Goal: Navigation & Orientation: Find specific page/section

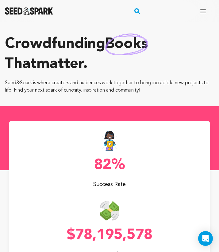
click at [204, 10] on icon "button" at bounding box center [203, 10] width 7 height 7
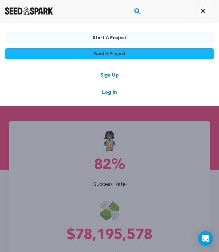
click at [204, 10] on icon "button" at bounding box center [203, 10] width 7 height 7
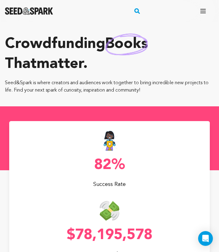
click at [204, 10] on icon "button" at bounding box center [203, 10] width 7 height 7
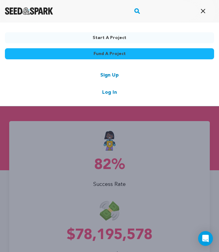
click at [125, 91] on div "Sign Up Log In" at bounding box center [110, 84] width 210 height 25
click at [107, 94] on link "Log In" at bounding box center [109, 92] width 15 height 7
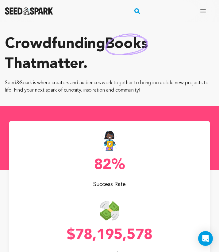
click at [200, 11] on icon "button" at bounding box center [203, 10] width 7 height 7
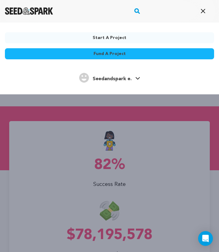
click at [116, 78] on span "Seedandspark e." at bounding box center [112, 79] width 39 height 5
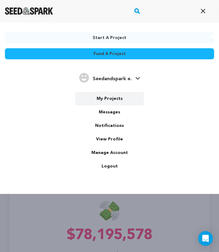
click at [104, 102] on link "My Projects" at bounding box center [109, 99] width 69 height 14
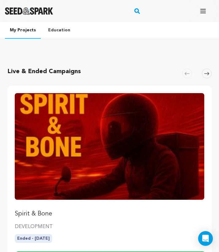
click at [201, 12] on icon "button" at bounding box center [203, 10] width 7 height 7
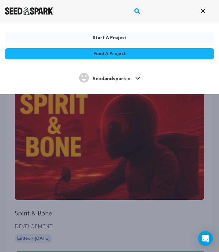
click at [106, 77] on span "Seedandspark e." at bounding box center [112, 79] width 39 height 5
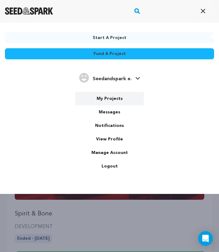
click at [103, 101] on link "My Projects" at bounding box center [109, 99] width 69 height 14
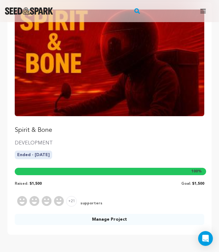
scroll to position [90, 0]
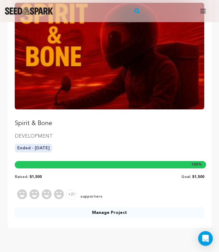
click at [41, 127] on p "Spirit & Bone" at bounding box center [110, 123] width 190 height 9
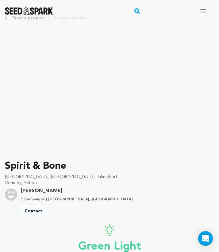
scroll to position [18, 0]
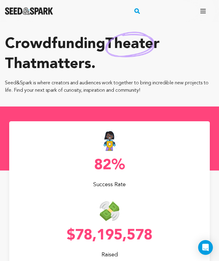
click at [201, 12] on icon "button" at bounding box center [203, 10] width 7 height 7
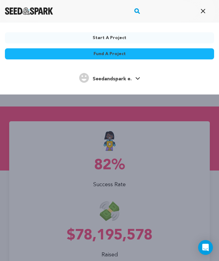
click at [104, 77] on span "Seedandspark e." at bounding box center [112, 79] width 39 height 5
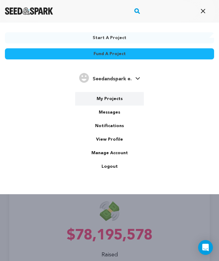
click at [107, 101] on link "My Projects" at bounding box center [109, 99] width 69 height 14
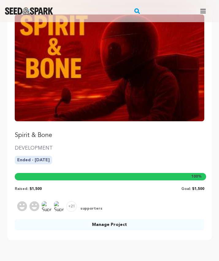
scroll to position [111, 0]
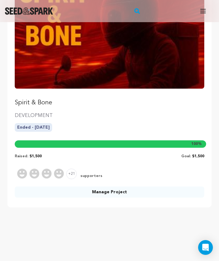
click at [31, 105] on p "Spirit & Bone" at bounding box center [110, 102] width 190 height 9
